Goal: Information Seeking & Learning: Learn about a topic

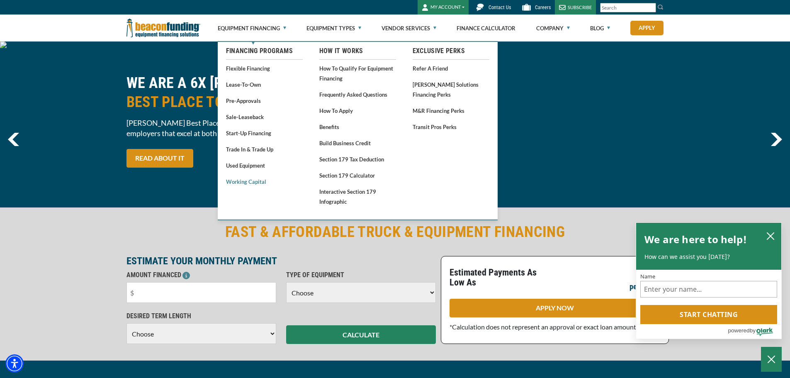
click at [255, 180] on link "Working Capital" at bounding box center [264, 181] width 77 height 10
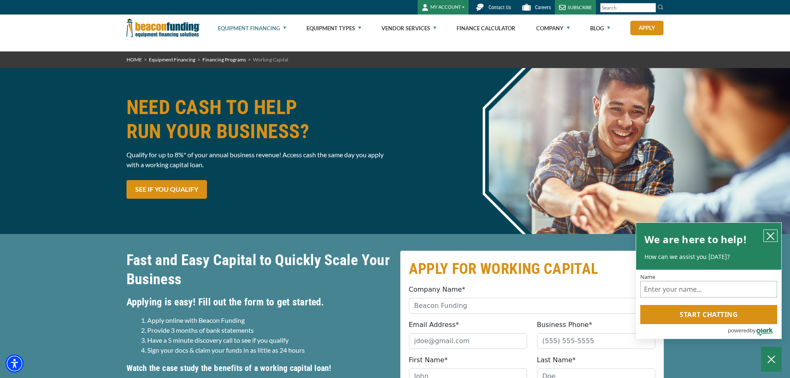
click at [771, 236] on icon "close chatbox" at bounding box center [770, 236] width 7 height 7
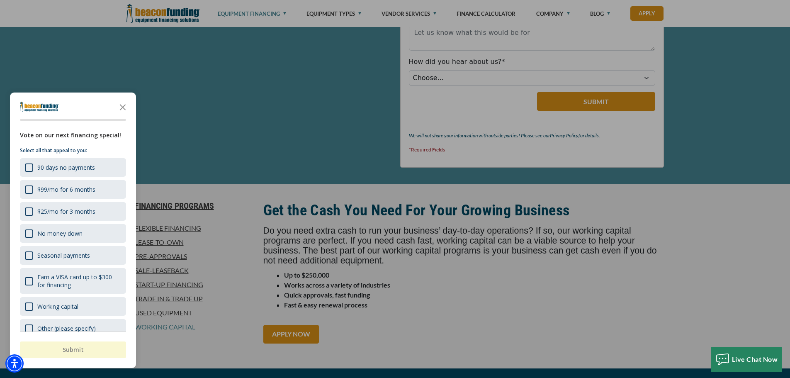
scroll to position [415, 0]
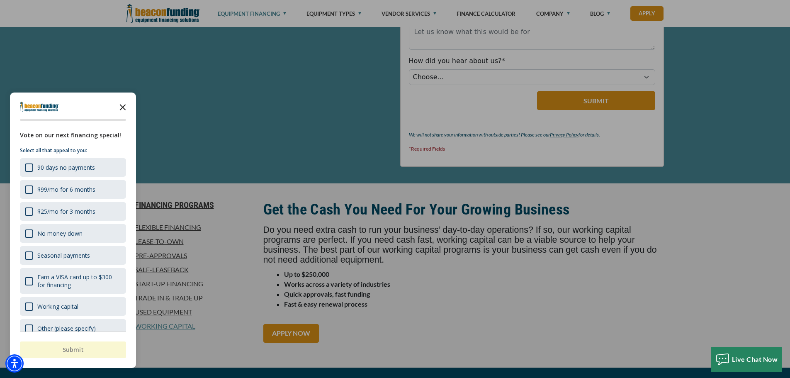
click at [124, 105] on icon "Close the survey" at bounding box center [122, 106] width 17 height 17
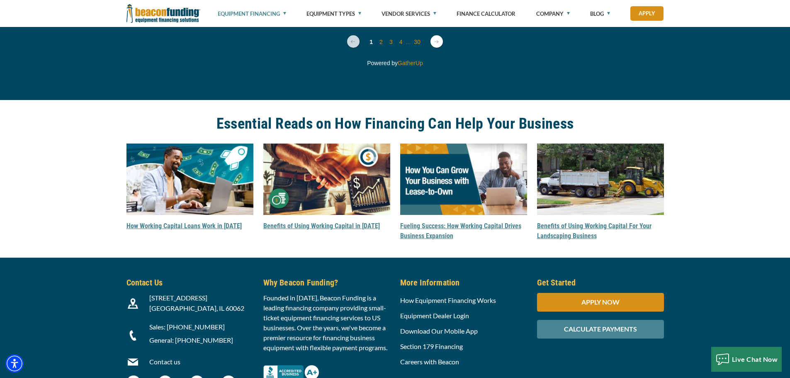
scroll to position [2118, 0]
